Goal: Find specific page/section: Find specific page/section

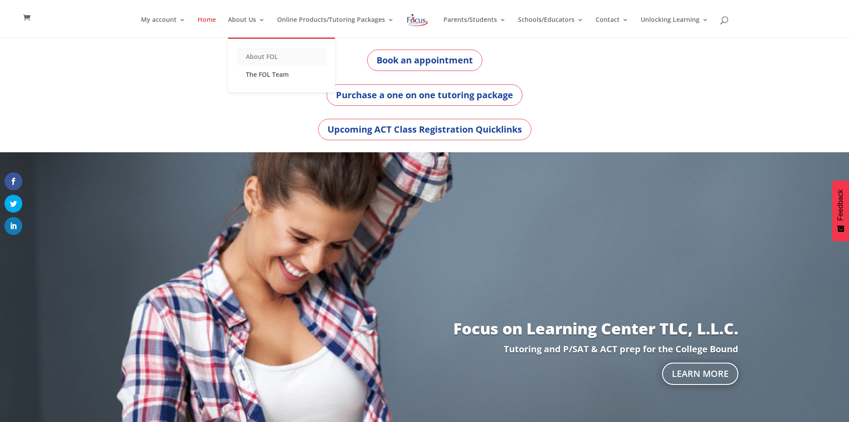
click at [270, 58] on link "About FOL" at bounding box center [281, 57] width 89 height 18
click at [274, 72] on link "The FOL Team" at bounding box center [281, 75] width 89 height 18
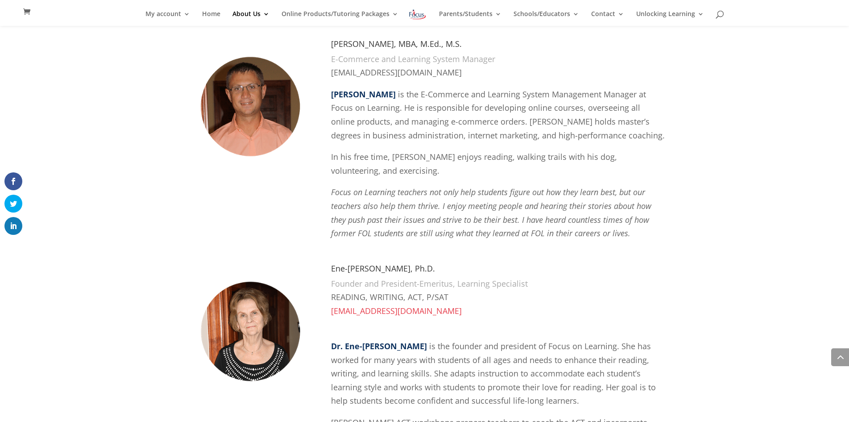
scroll to position [750, 0]
